Goal: Information Seeking & Learning: Understand process/instructions

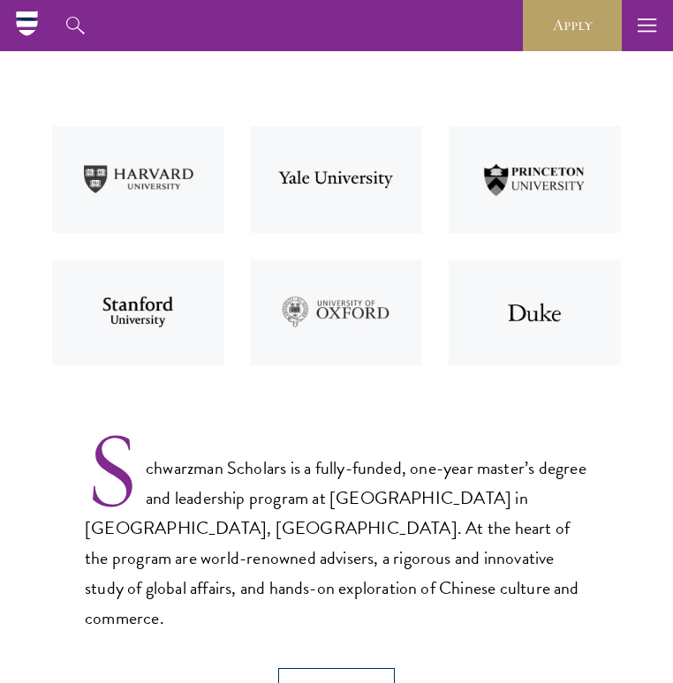
scroll to position [481, 0]
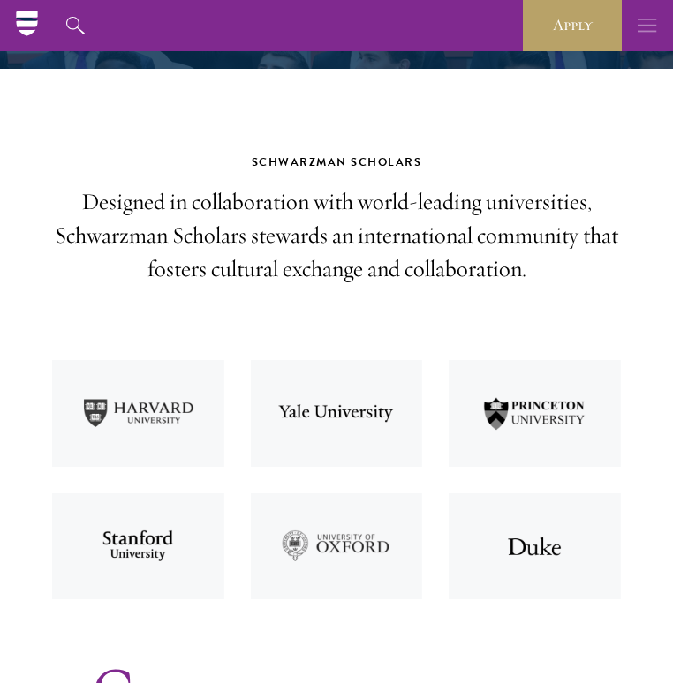
click at [644, 25] on use "button" at bounding box center [646, 25] width 19 height 13
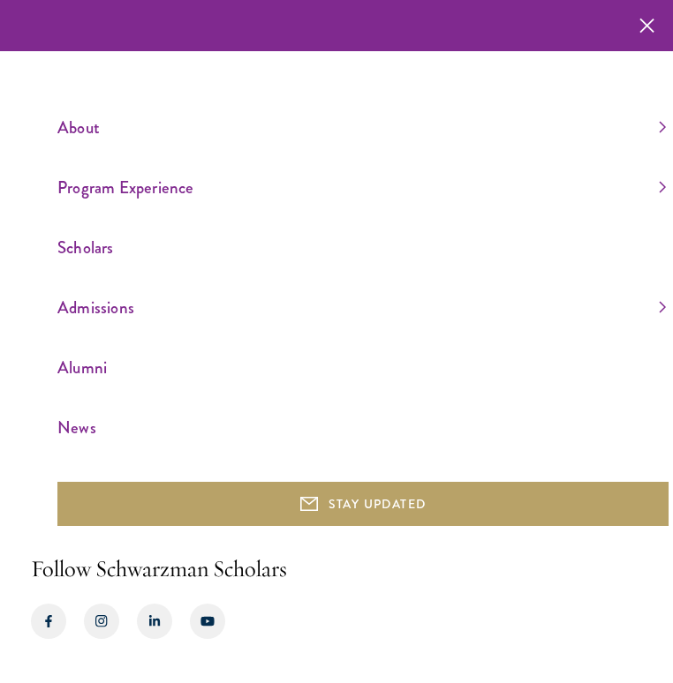
click at [658, 180] on link "Program Experience" at bounding box center [361, 187] width 608 height 29
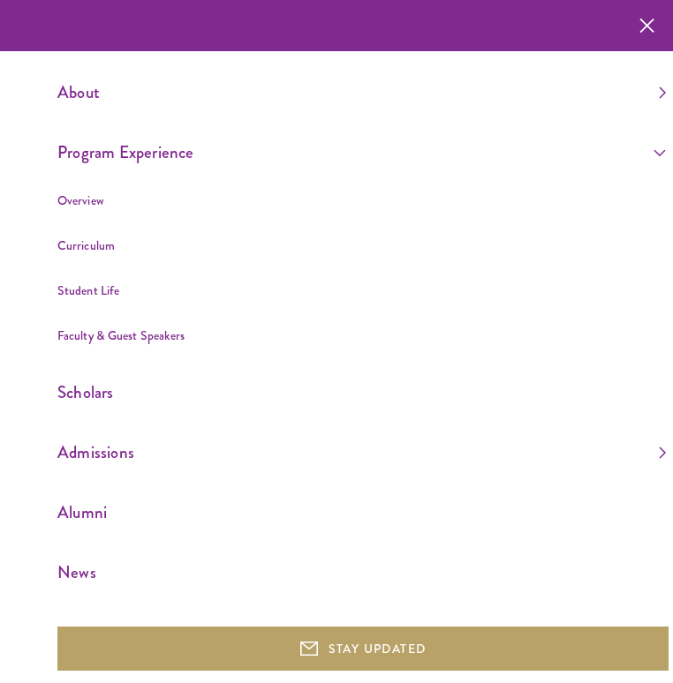
click at [657, 96] on link "About" at bounding box center [361, 92] width 608 height 29
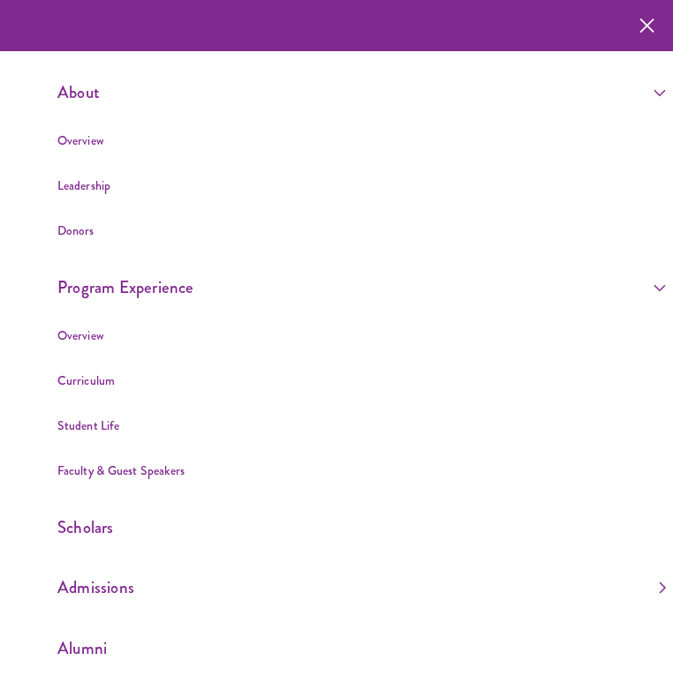
click at [657, 31] on button "button" at bounding box center [646, 25] width 35 height 51
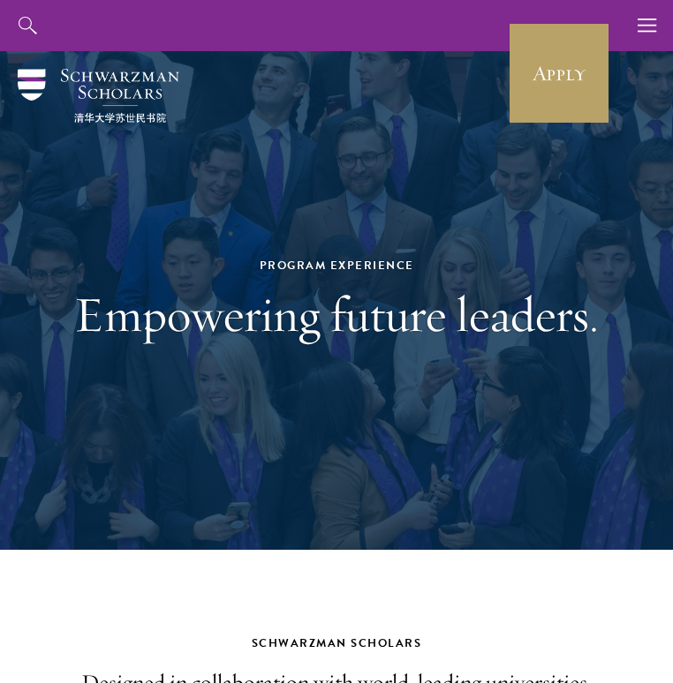
scroll to position [0, 0]
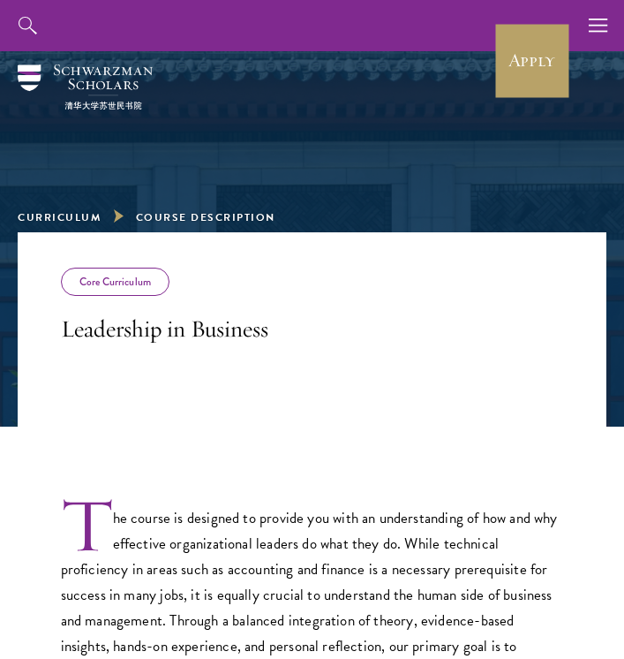
click at [86, 287] on div "Core Curriculum" at bounding box center [115, 281] width 109 height 28
click at [601, 28] on icon "button" at bounding box center [598, 25] width 19 height 51
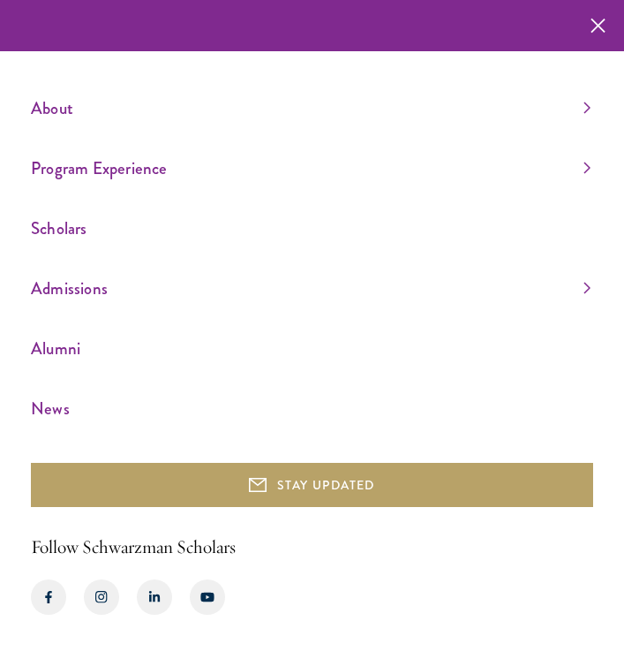
click at [587, 158] on link "Program Experience" at bounding box center [311, 168] width 560 height 29
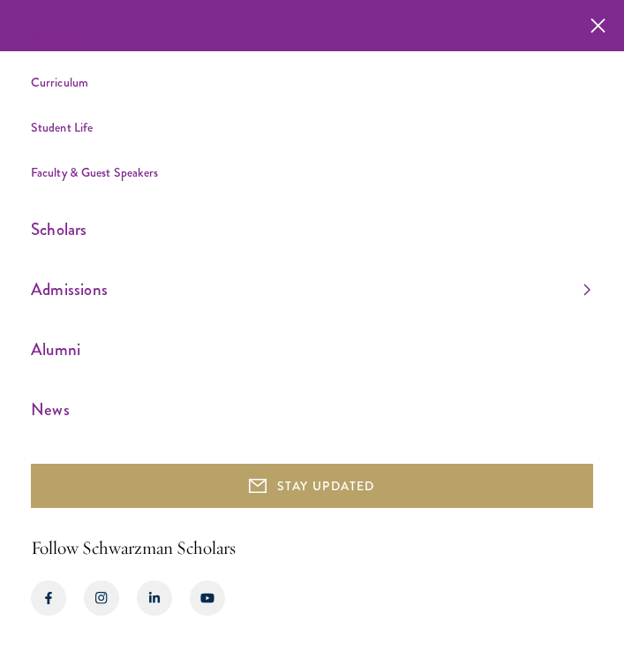
click at [589, 289] on link "Admissions" at bounding box center [311, 289] width 560 height 29
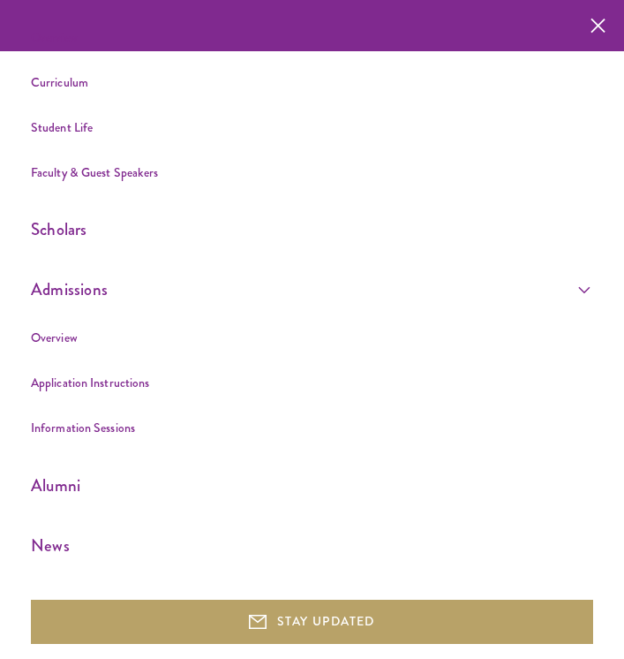
click at [109, 382] on link "Application Instructions" at bounding box center [90, 382] width 118 height 18
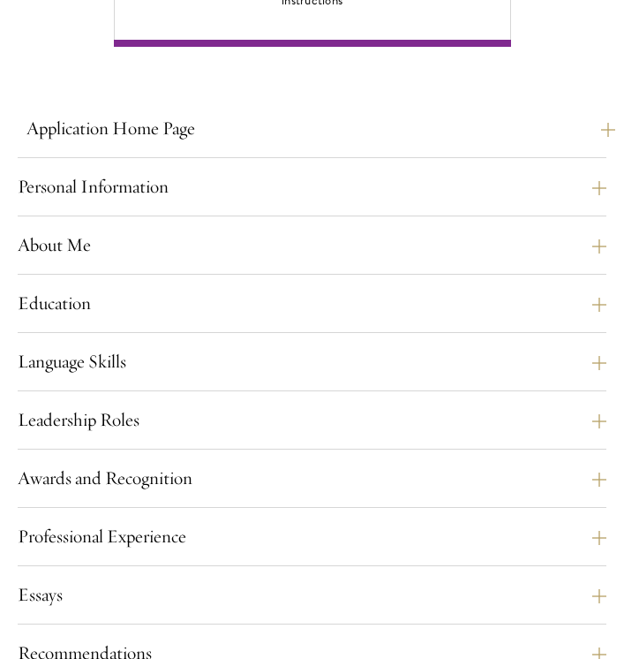
scroll to position [1323, 0]
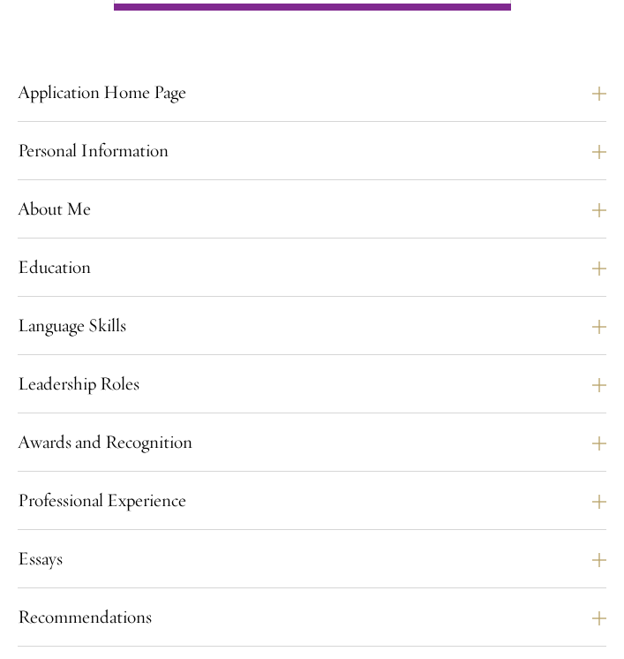
click at [335, 180] on div "Personal Information This section requests applicant biographical and contact i…" at bounding box center [312, 158] width 589 height 44
click at [597, 165] on button "Personal Information" at bounding box center [320, 150] width 589 height 29
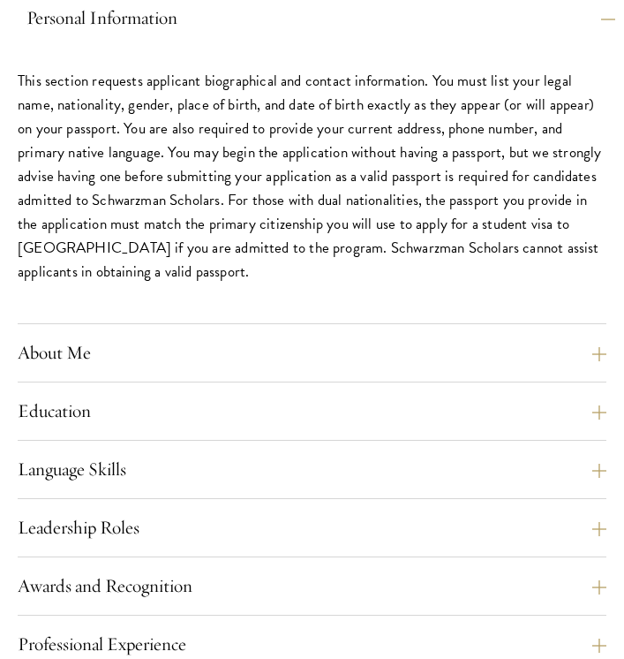
scroll to position [1459, 0]
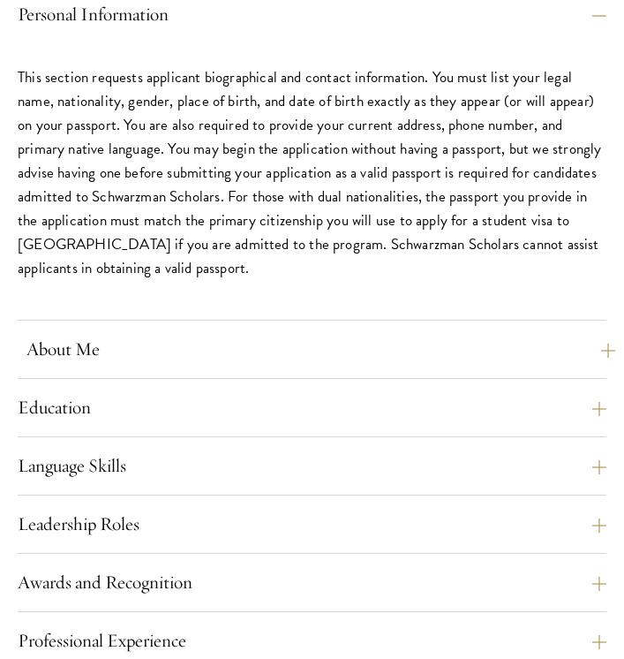
click at [586, 364] on button "About Me" at bounding box center [320, 349] width 589 height 29
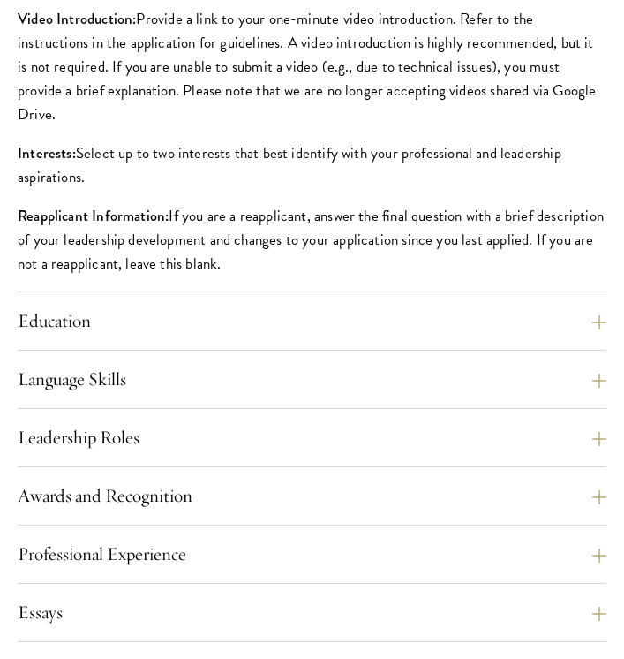
scroll to position [1849, 0]
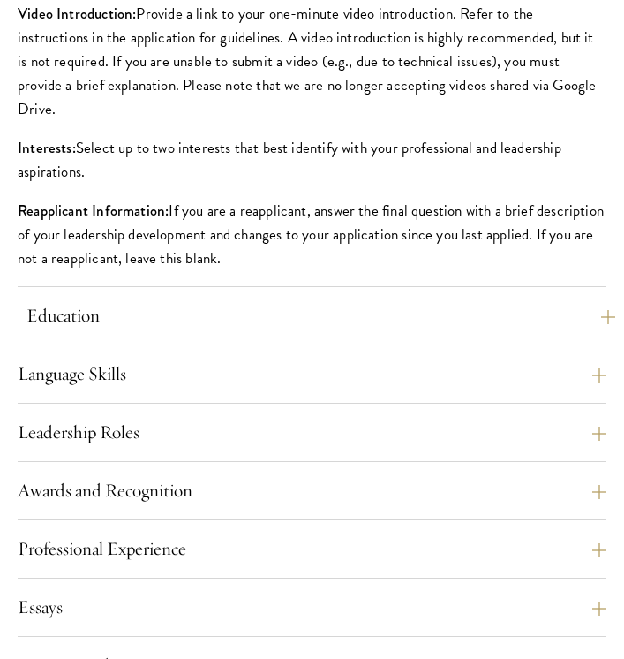
click at [576, 330] on button "Education" at bounding box center [320, 315] width 589 height 29
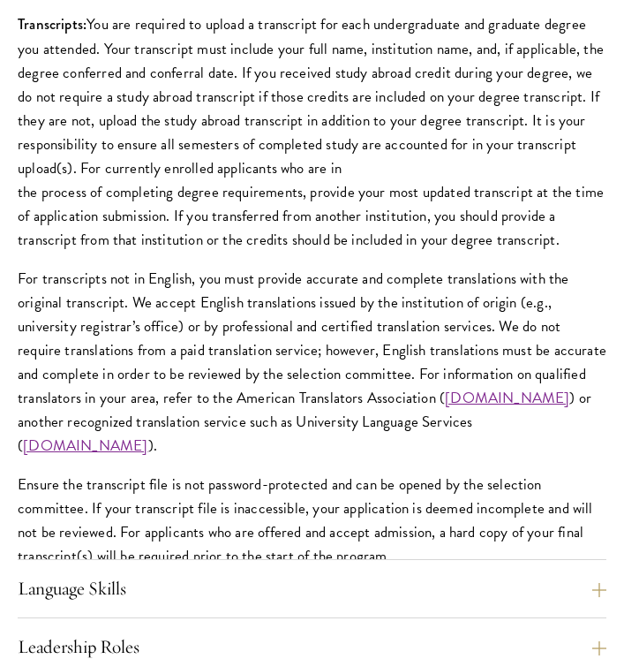
scroll to position [2557, 0]
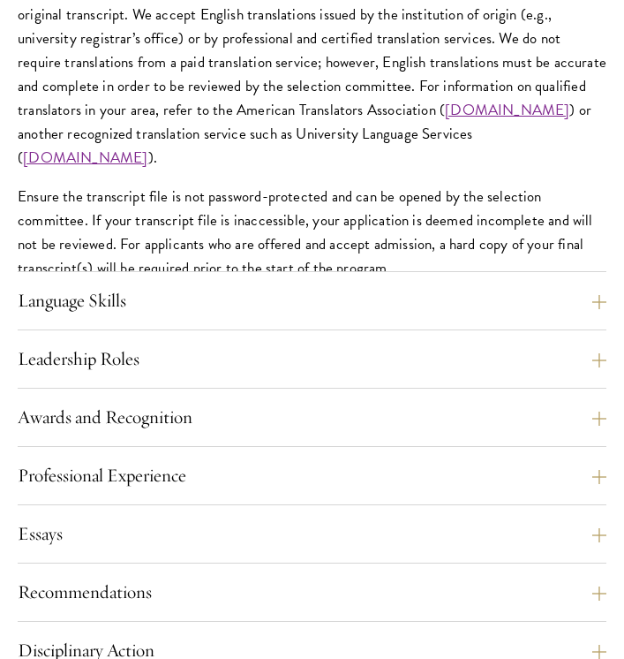
click at [541, 330] on div "Language Skills List up to three additional languages and indicate your level o…" at bounding box center [312, 308] width 589 height 44
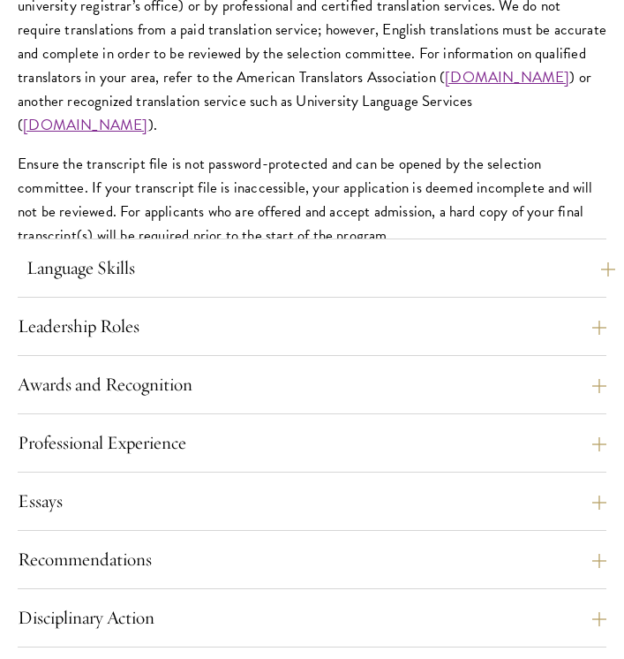
click at [565, 282] on button "Language Skills" at bounding box center [320, 267] width 589 height 29
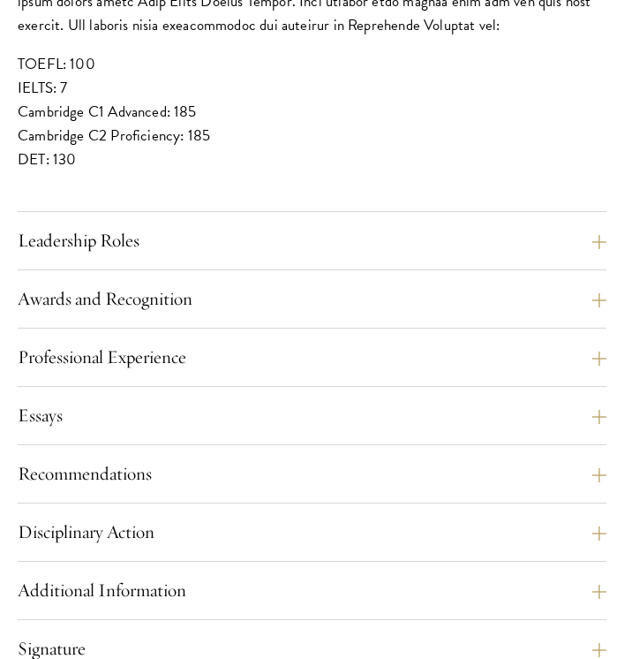
scroll to position [2074, 0]
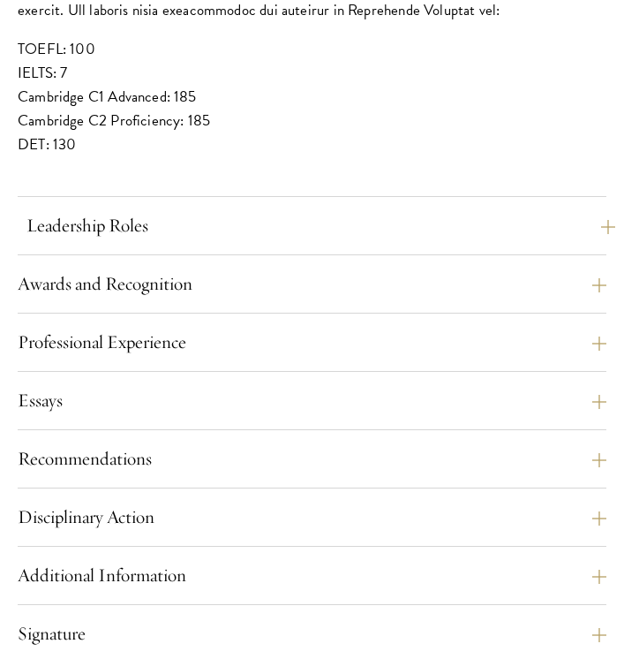
click at [535, 240] on button "Leadership Roles" at bounding box center [320, 225] width 589 height 29
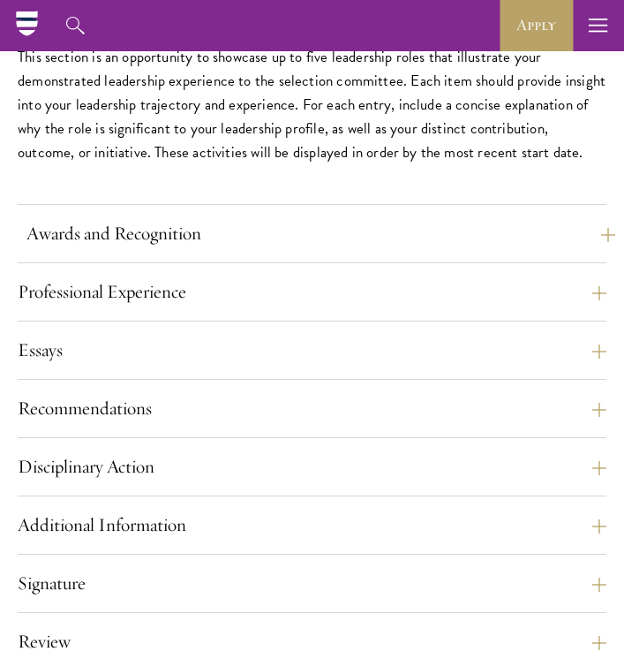
scroll to position [1712, 0]
click at [526, 365] on button "Essays" at bounding box center [320, 350] width 589 height 29
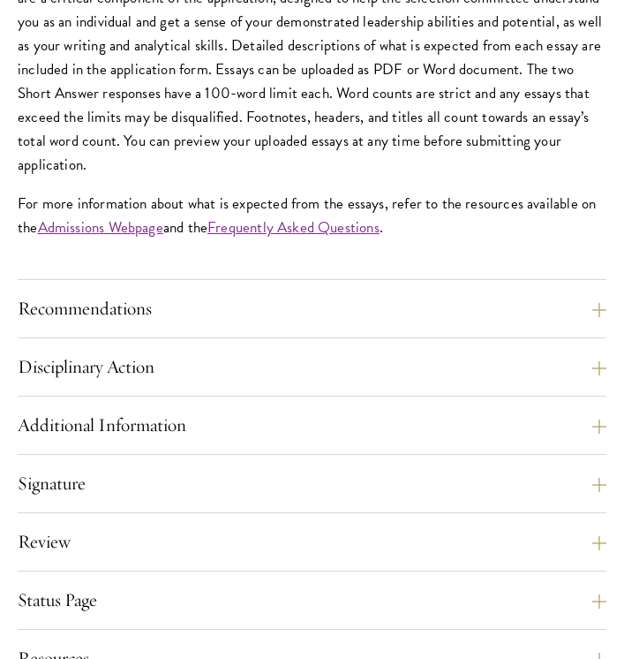
scroll to position [2024, 0]
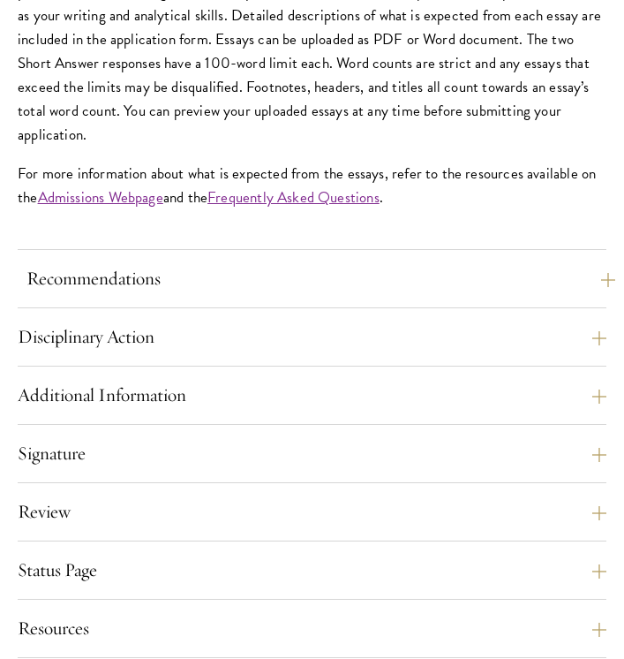
click at [472, 293] on button "Recommendations" at bounding box center [320, 278] width 589 height 29
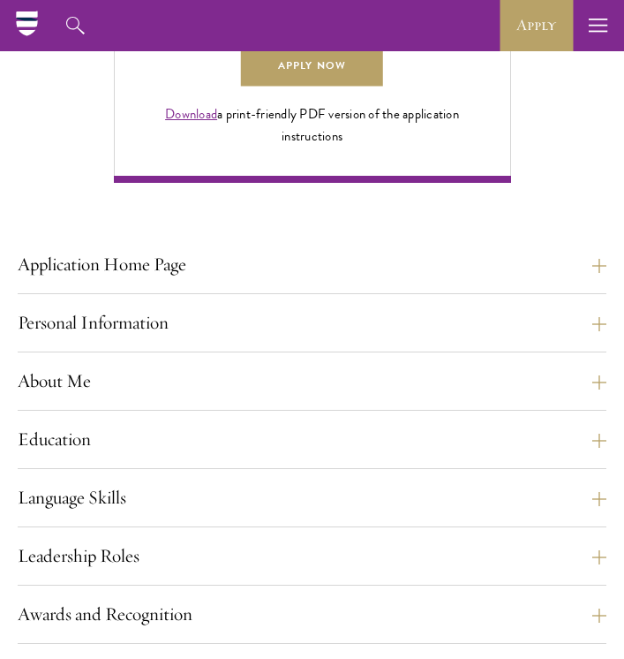
scroll to position [1128, 0]
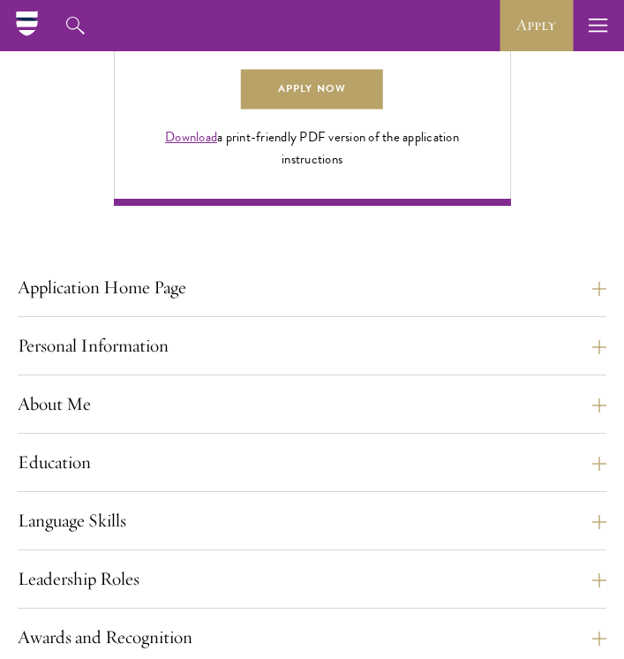
click at [458, 302] on button "Application Home Page" at bounding box center [320, 287] width 589 height 29
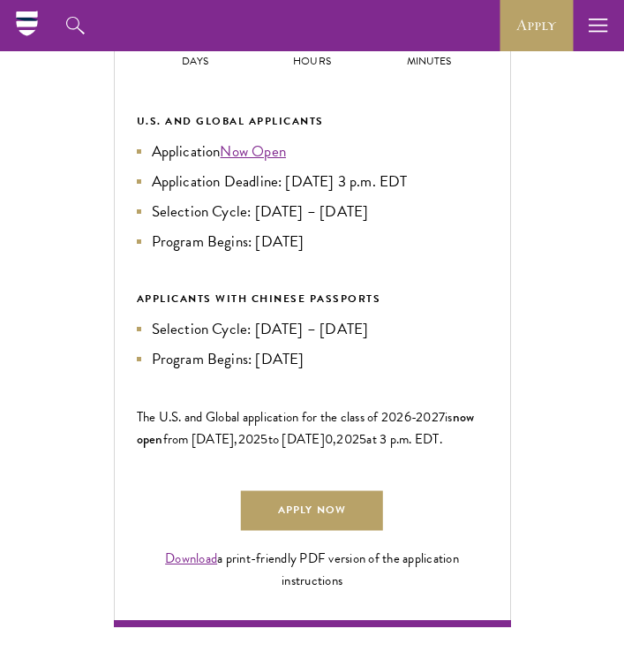
scroll to position [597, 0]
